Goal: Find specific page/section: Find specific page/section

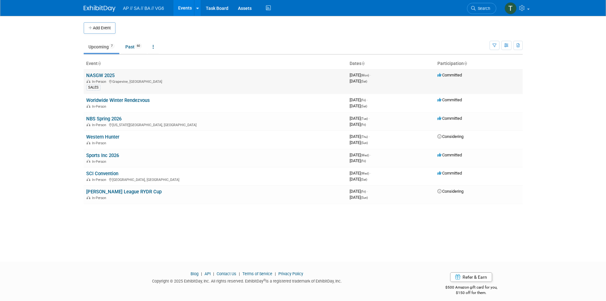
click at [105, 74] on link "NASGW 2025" at bounding box center [100, 76] width 28 height 6
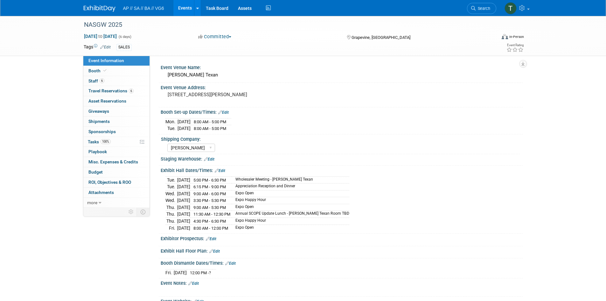
select select "[PERSON_NAME]"
click at [96, 70] on span "Booth" at bounding box center [97, 70] width 19 height 5
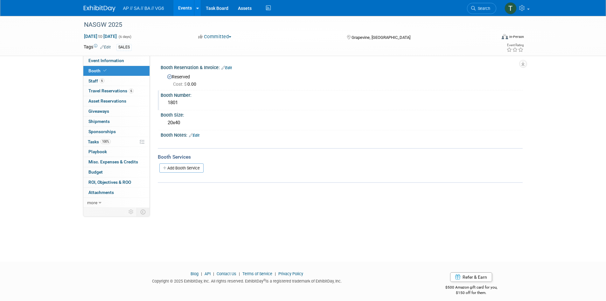
drag, startPoint x: 181, startPoint y: 100, endPoint x: 160, endPoint y: 100, distance: 20.7
click at [160, 100] on div "Booth Number: 1801" at bounding box center [340, 100] width 365 height 20
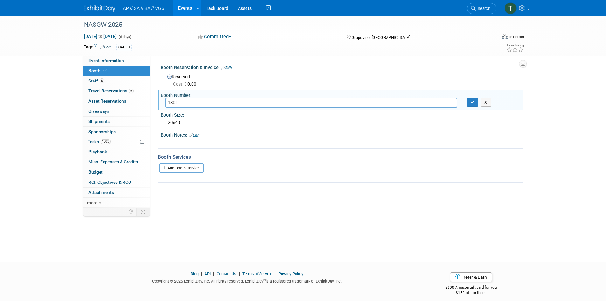
click at [228, 82] on div "Cost: $ 0.00" at bounding box center [345, 84] width 345 height 6
click at [182, 3] on link "Events" at bounding box center [184, 8] width 23 height 16
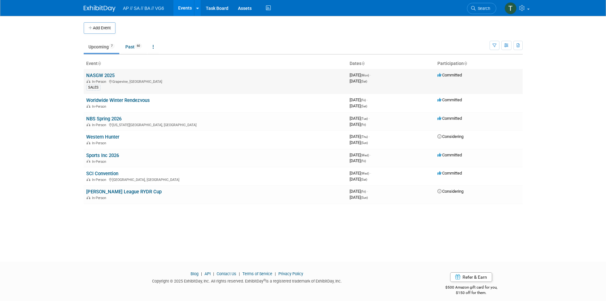
click at [108, 74] on link "NASGW 2025" at bounding box center [100, 76] width 28 height 6
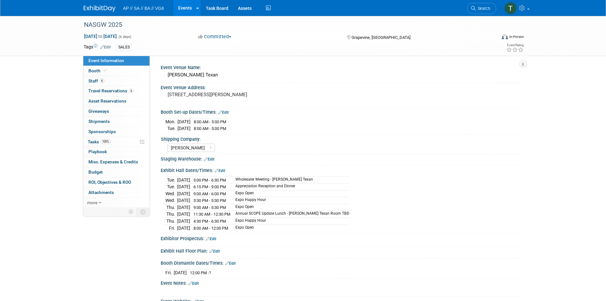
select select "[PERSON_NAME]"
click at [524, 64] on icon "button" at bounding box center [523, 64] width 3 height 4
click at [521, 7] on icon at bounding box center [522, 8] width 7 height 6
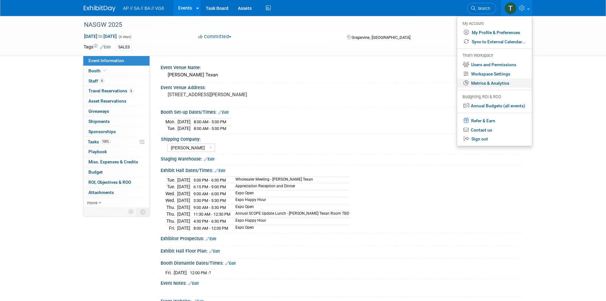
click at [499, 81] on link "Metrics & Analytics" at bounding box center [494, 83] width 75 height 9
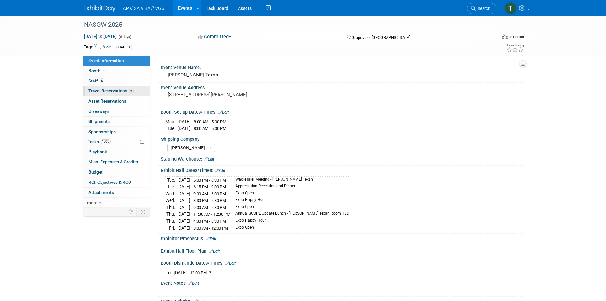
click at [104, 90] on span "Travel Reservations 6" at bounding box center [110, 90] width 45 height 5
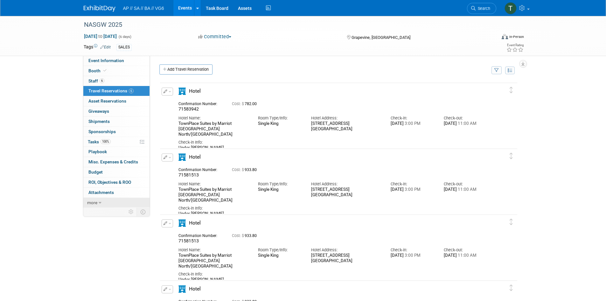
click at [100, 203] on icon at bounding box center [100, 202] width 3 height 4
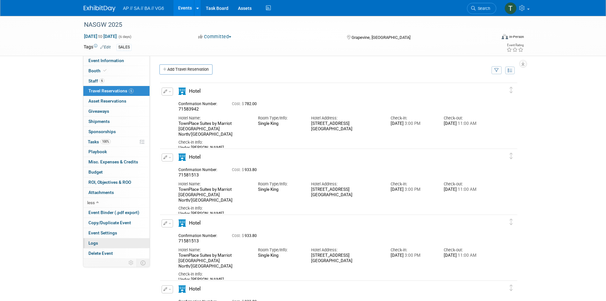
click at [93, 241] on span "Logs" at bounding box center [93, 242] width 10 height 5
